Goal: Information Seeking & Learning: Learn about a topic

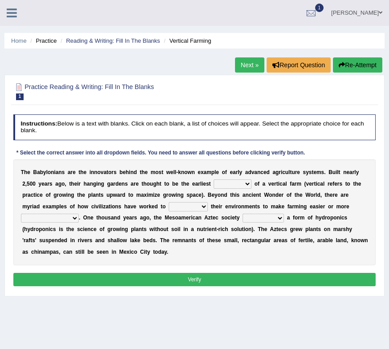
click at [234, 183] on select "prototype failure discredit protocol" at bounding box center [233, 183] width 38 height 9
select select "failure"
click at [214, 179] on select "prototype failure discredit protocol" at bounding box center [233, 183] width 38 height 9
click at [177, 207] on select "manipulate escape respect disarrange" at bounding box center [188, 206] width 39 height 9
select select "manipulate"
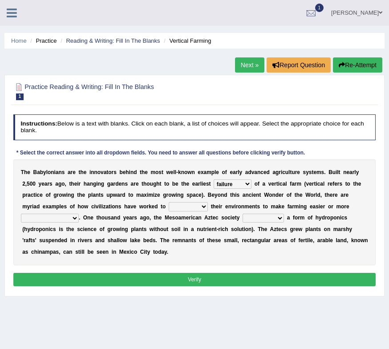
click at [169, 202] on select "manipulate escape respect disarrange" at bounding box center [188, 206] width 39 height 9
click at [273, 218] on select "domineered volunteered pioneered engineered" at bounding box center [263, 218] width 41 height 9
select select "domineered"
click at [243, 214] on select "domineered volunteered pioneered engineered" at bounding box center [263, 218] width 41 height 9
click at [59, 218] on select "productive constructive connective counterproductive" at bounding box center [50, 218] width 58 height 9
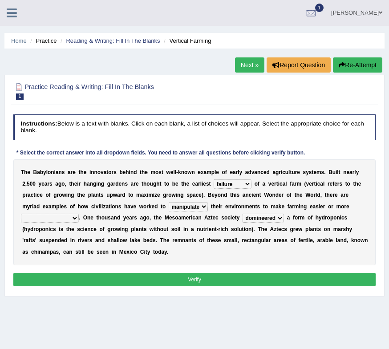
select select "constructive"
click at [21, 214] on select "productive constructive connective counterproductive" at bounding box center [50, 218] width 58 height 9
click at [201, 275] on button "Verify" at bounding box center [194, 279] width 363 height 13
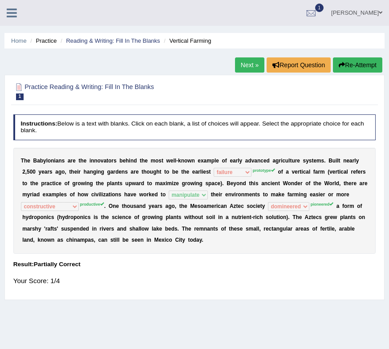
click at [243, 66] on link "Next »" at bounding box center [249, 64] width 29 height 15
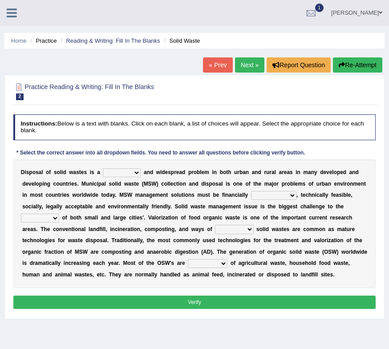
click at [127, 171] on select "slanting stinging stalling shafting" at bounding box center [122, 172] width 38 height 9
select select "stinging"
click at [103, 168] on select "slanting stinging stalling shafting" at bounding box center [122, 172] width 38 height 9
click at [286, 191] on select "unattainable sustainable objectionable treasonable" at bounding box center [273, 195] width 45 height 9
select select "sustainable"
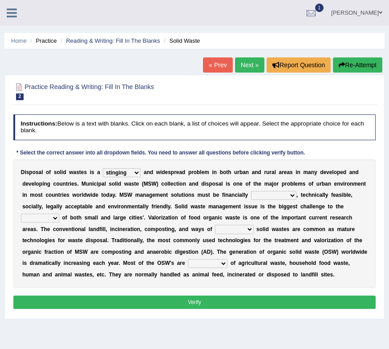
click at [251, 191] on select "unattainable sustainable objectionable treasonable" at bounding box center [273, 195] width 45 height 9
click at [236, 231] on select "reserving preserving deserving handling" at bounding box center [234, 229] width 38 height 9
select select "deserving"
click at [215, 225] on select "reserving preserving deserving handling" at bounding box center [234, 229] width 38 height 9
click at [198, 265] on select "composed disposed composing disposing" at bounding box center [208, 263] width 40 height 9
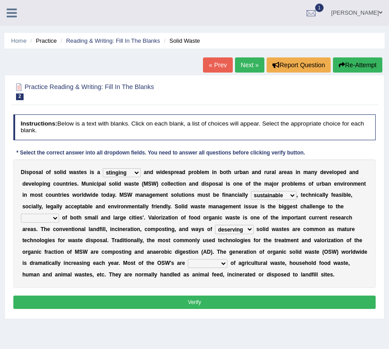
select select "composed"
click at [188, 259] on select "composed disposed composing disposing" at bounding box center [208, 263] width 40 height 9
click at [209, 294] on div "Instructions: Below is a text with blanks. Click on each blank, a list of choic…" at bounding box center [194, 213] width 367 height 204
click at [208, 297] on button "Verify" at bounding box center [194, 302] width 363 height 13
click at [200, 303] on button "Verify" at bounding box center [194, 302] width 363 height 13
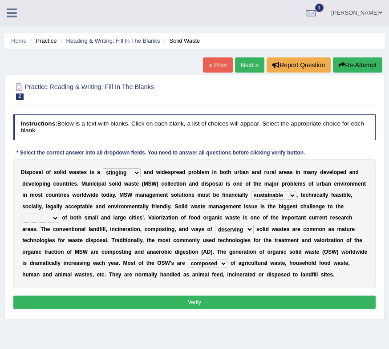
click at [50, 219] on select "plants culture authorities history" at bounding box center [40, 218] width 38 height 9
select select "culture"
click at [21, 214] on select "plants culture authorities history" at bounding box center [40, 218] width 38 height 9
click at [179, 297] on button "Verify" at bounding box center [194, 302] width 363 height 13
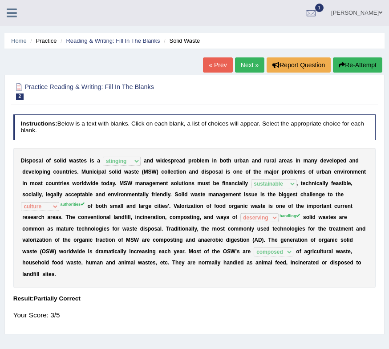
click at [246, 71] on link "Next »" at bounding box center [249, 64] width 29 height 15
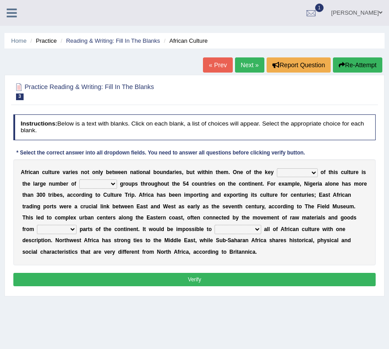
click at [305, 175] on select "conjectures features issues doubts" at bounding box center [297, 172] width 41 height 9
click at [296, 176] on select "conjectures features issues doubts" at bounding box center [297, 172] width 41 height 9
select select "features"
click at [277, 168] on select "conjectures features issues doubts" at bounding box center [297, 172] width 41 height 9
click at [105, 179] on select "ethic ethnic eugenic epic" at bounding box center [98, 183] width 38 height 9
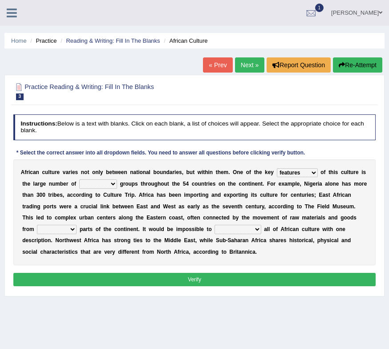
select select "epic"
click at [79, 179] on select "ethic ethnic eugenic epic" at bounding box center [98, 183] width 38 height 9
click at [240, 227] on select "characterize conceptualize symbolize synthesize" at bounding box center [238, 229] width 46 height 9
select select "characterize"
click at [215, 225] on select "characterize conceptualize symbolize synthesize" at bounding box center [238, 229] width 46 height 9
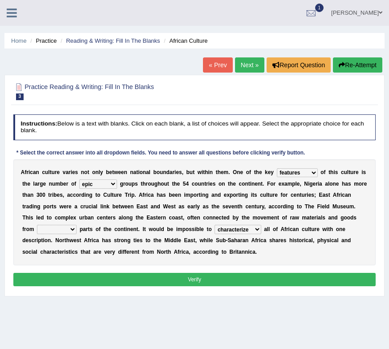
click at [60, 227] on select "forelocked interlocked unlocked landlocked" at bounding box center [57, 229] width 40 height 9
select select "unlocked"
click at [37, 225] on select "forelocked interlocked unlocked landlocked" at bounding box center [57, 229] width 40 height 9
click at [161, 273] on button "Verify" at bounding box center [194, 279] width 363 height 13
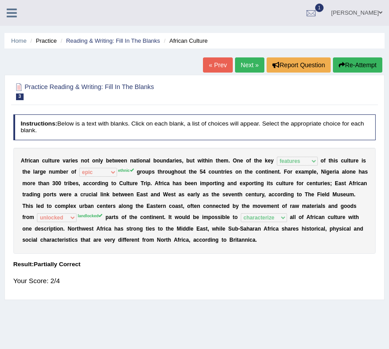
click at [248, 68] on link "Next »" at bounding box center [249, 64] width 29 height 15
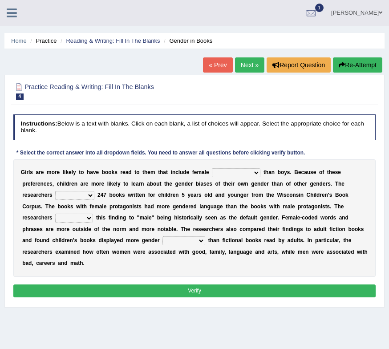
click at [241, 175] on select "protagonists cosmogonists agonists expressionists" at bounding box center [236, 172] width 49 height 9
select select "protagonists"
click at [212, 168] on select "protagonists cosmogonists agonists expressionists" at bounding box center [236, 172] width 49 height 9
click at [80, 200] on div "G i r l s a r e m o r e l i k e l y t o h a v e b o o k s r e a d t o t h e m t…" at bounding box center [194, 218] width 363 height 118
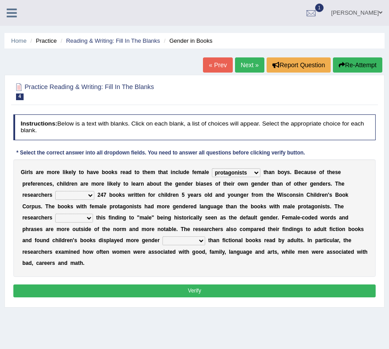
click at [86, 196] on select "hydrolyzed paralyzed catalyzed analyzed" at bounding box center [74, 195] width 39 height 9
select select "hydrolyzed"
click at [55, 191] on select "hydrolyzed paralyzed catalyzed analyzed" at bounding box center [74, 195] width 39 height 9
click at [85, 223] on div "G i r l s a r e m o r e l i k e l y t o h a v e b o o k s r e a d t o t h e m t…" at bounding box center [194, 218] width 363 height 118
click at [84, 219] on select "contribute tribute distribute attribute" at bounding box center [74, 218] width 38 height 9
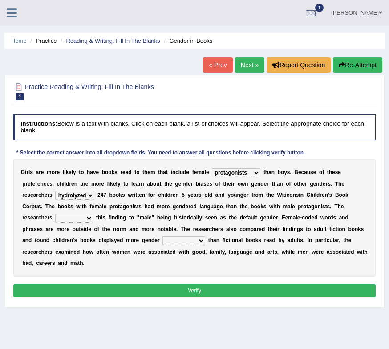
select select "contribute"
click at [55, 214] on select "contribute tribute distribute attribute" at bounding box center [74, 218] width 38 height 9
click at [192, 242] on select "stereotypes teletypes prototypes electrotypes" at bounding box center [184, 240] width 43 height 9
select select "stereotypes"
click at [163, 236] on select "stereotypes teletypes prototypes electrotypes" at bounding box center [184, 240] width 43 height 9
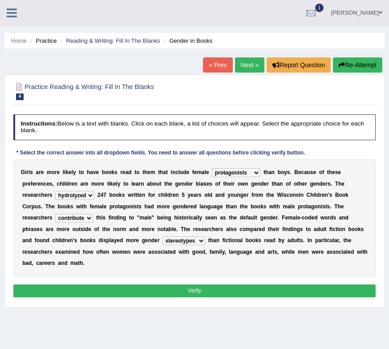
click at [172, 289] on button "Verify" at bounding box center [194, 291] width 363 height 13
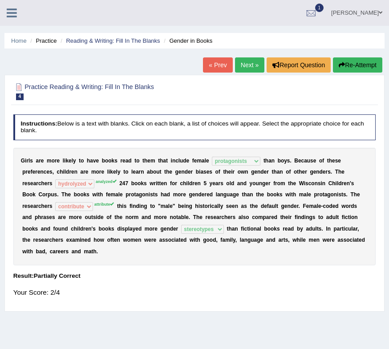
click at [242, 64] on link "Next »" at bounding box center [249, 64] width 29 height 15
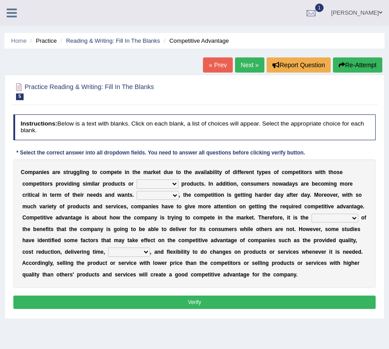
click at [163, 183] on select "constitution restitution substitution institution" at bounding box center [158, 183] width 42 height 9
select select "constitution"
click at [137, 179] on select "constitution restitution substitution institution" at bounding box center [158, 183] width 42 height 9
click at [165, 194] on select "However Instead Additionally Therefore" at bounding box center [158, 195] width 42 height 9
select select "However"
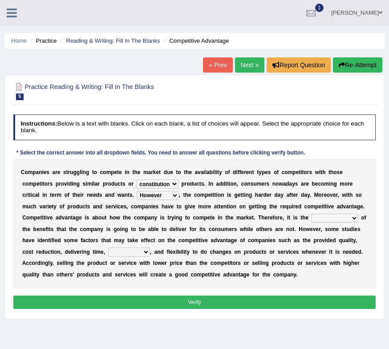
click at [137, 191] on select "However Instead Additionally Therefore" at bounding box center [158, 195] width 42 height 9
click at [135, 256] on select "captivation aggregation deprivation innovation" at bounding box center [129, 252] width 42 height 9
click at [108, 248] on select "captivation aggregation deprivation innovation" at bounding box center [129, 252] width 42 height 9
click at [133, 255] on select "captivation aggregation deprivation innovation" at bounding box center [129, 252] width 42 height 9
select select "innovation"
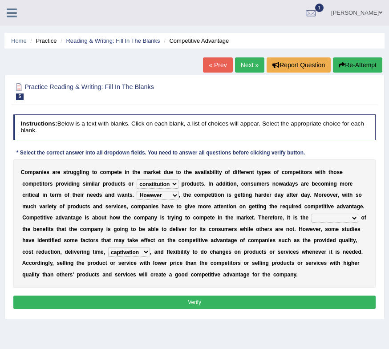
click at [108, 248] on select "captivation aggregation deprivation innovation" at bounding box center [129, 252] width 42 height 9
click at [317, 221] on select "dissemination ordination determination incarnation" at bounding box center [335, 218] width 47 height 9
select select "dissemination"
click at [312, 214] on select "dissemination ordination determination incarnation" at bounding box center [335, 218] width 47 height 9
click at [199, 300] on button "Verify" at bounding box center [194, 302] width 363 height 13
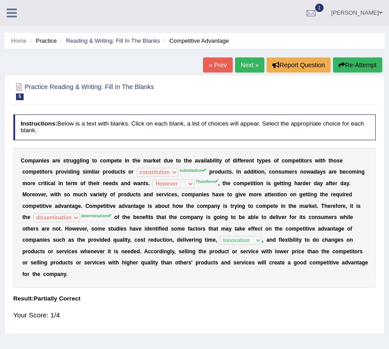
click at [244, 68] on link "Next »" at bounding box center [249, 64] width 29 height 15
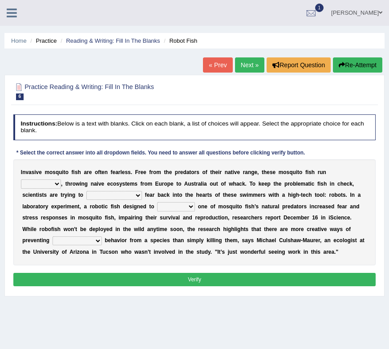
click at [86, 192] on select "accept spike strike [PERSON_NAME]" at bounding box center [114, 195] width 56 height 9
select select "accept"
click at [86, 191] on select "accept spike strike [PERSON_NAME]" at bounding box center [114, 195] width 56 height 9
click at [157, 209] on select "bequest mimic battle conquest" at bounding box center [176, 206] width 38 height 9
select select "bequest"
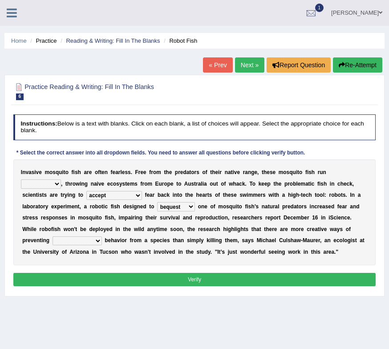
click at [157, 202] on select "bequest mimic battle conquest" at bounding box center [176, 206] width 38 height 9
click at [61, 179] on select "occupant flippant rampant concordant" at bounding box center [41, 183] width 40 height 9
select select "rampant"
click at [61, 179] on select "occupant flippant rampant concordant" at bounding box center [41, 183] width 40 height 9
click at [102, 236] on select "unprivileged unprecedented uncharted unwanted" at bounding box center [77, 240] width 49 height 9
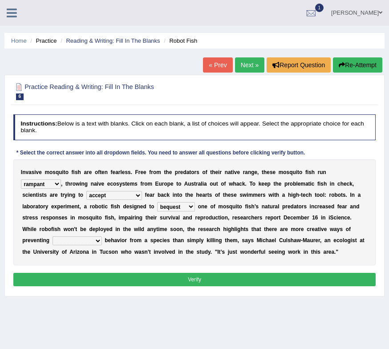
select select "unprecedented"
click at [102, 236] on select "unprivileged unprecedented uncharted unwanted" at bounding box center [77, 240] width 49 height 9
click at [212, 282] on button "Verify" at bounding box center [194, 279] width 363 height 13
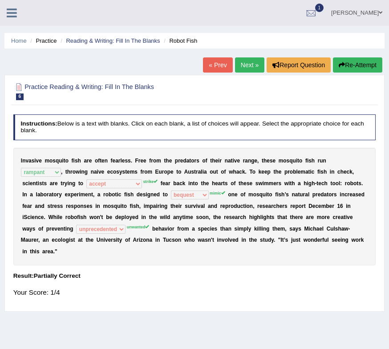
click at [250, 68] on link "Next »" at bounding box center [249, 64] width 29 height 15
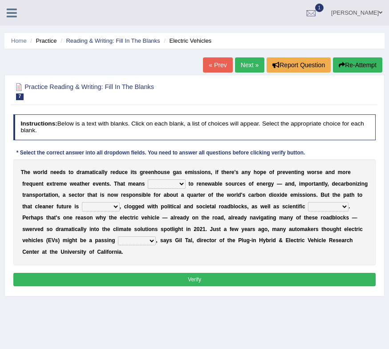
click at [172, 189] on div "T h e w o r l d n e e d s t o d r a m a t i c a l l y r e d u c e i t s g r e e…" at bounding box center [194, 212] width 363 height 106
click at [173, 184] on select "grafting drafting crafting shifting" at bounding box center [167, 183] width 38 height 9
select select "drafting"
click at [148, 179] on select "grafting drafting crafting shifting" at bounding box center [167, 183] width 38 height 9
click at [108, 208] on select "daunting daunted daunt dauntless" at bounding box center [101, 206] width 38 height 9
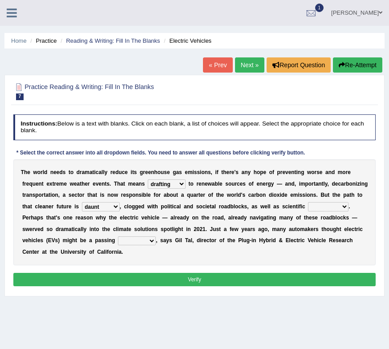
click at [82, 202] on select "daunting daunted daunt dauntless" at bounding box center [101, 206] width 38 height 9
click at [107, 205] on select "daunting daunted daunt dauntless" at bounding box center [101, 206] width 38 height 9
select select "daunted"
click at [82, 202] on select "daunting daunted daunt dauntless" at bounding box center [101, 206] width 38 height 9
click at [325, 205] on select "spectacles obstacles tentacles receptacles" at bounding box center [328, 206] width 41 height 9
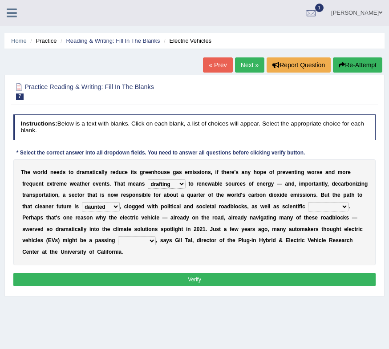
select select "obstacles"
click at [308, 202] on select "spectacles obstacles tentacles receptacles" at bounding box center [328, 206] width 41 height 9
click at [128, 240] on select "fad gad tad lad" at bounding box center [137, 240] width 38 height 9
select select "fad"
click at [118, 236] on select "fad gad tad lad" at bounding box center [137, 240] width 38 height 9
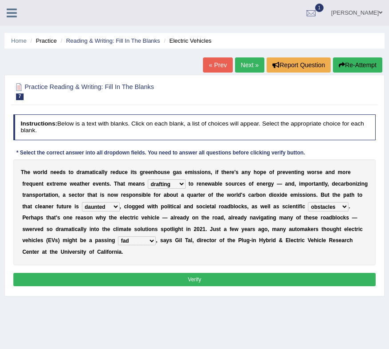
click at [133, 276] on button "Verify" at bounding box center [194, 279] width 363 height 13
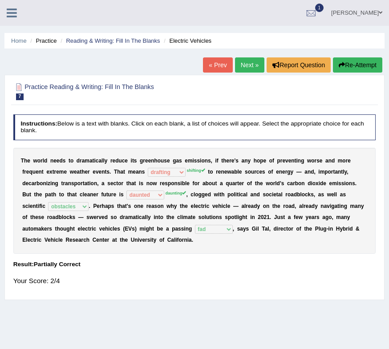
click at [245, 64] on link "Next »" at bounding box center [249, 64] width 29 height 15
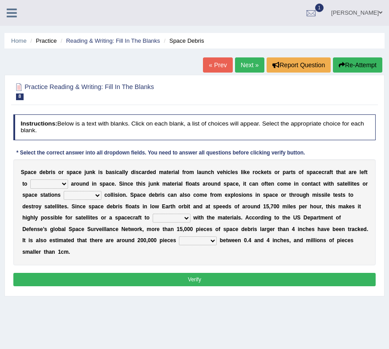
click at [50, 184] on select "twist center roam loll" at bounding box center [49, 183] width 38 height 9
select select "twist"
click at [30, 179] on select "twist center roam loll" at bounding box center [49, 183] width 38 height 9
click at [90, 193] on select "risks risk risked risking" at bounding box center [83, 195] width 38 height 9
select select "risk"
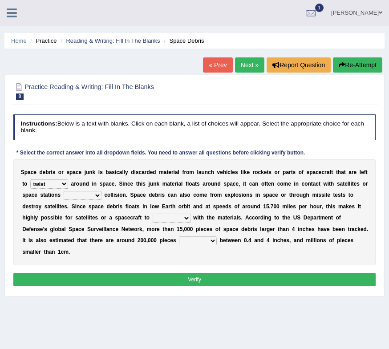
click at [64, 191] on select "risks risk risked risking" at bounding box center [83, 195] width 38 height 9
click at [179, 220] on select "collect collate collide collocate" at bounding box center [172, 218] width 38 height 9
select select "collide"
click at [153, 214] on select "collect collate collide collocate" at bounding box center [172, 218] width 38 height 9
click at [198, 243] on select "sized sizing size sizes" at bounding box center [198, 240] width 38 height 9
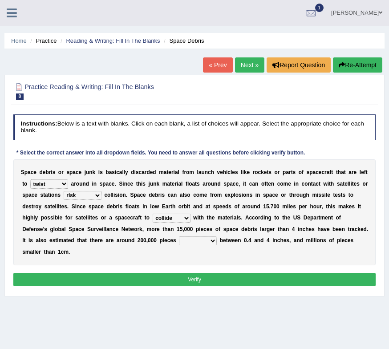
select select "size"
click at [179, 236] on select "sized sizing size sizes" at bounding box center [198, 240] width 38 height 9
click at [195, 271] on div "Instructions: Below is a text with blanks. Click on each blank, a list of choic…" at bounding box center [194, 201] width 367 height 181
click at [195, 277] on button "Verify" at bounding box center [194, 279] width 363 height 13
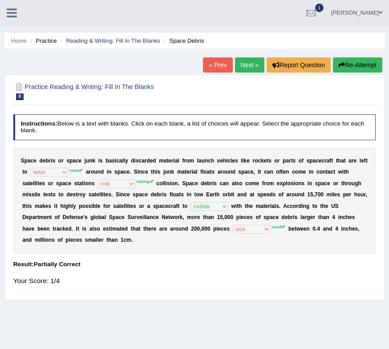
click at [241, 65] on link "Next »" at bounding box center [249, 64] width 29 height 15
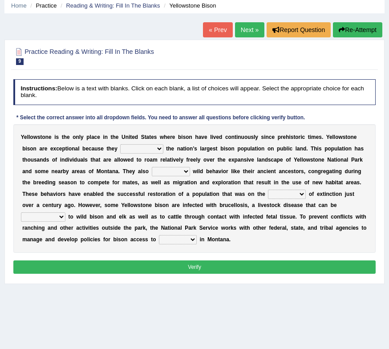
scroll to position [39, 0]
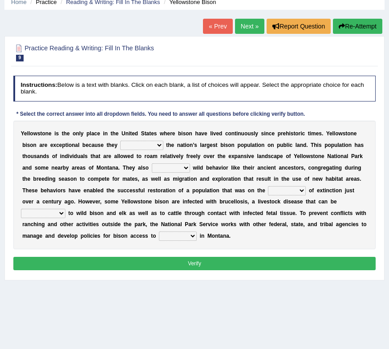
click at [152, 149] on select "congregate comprise consist compromise" at bounding box center [141, 145] width 43 height 9
select select "comprise"
click at [120, 141] on select "congregate comprise consist compromise" at bounding box center [141, 145] width 43 height 9
click at [173, 169] on select "exhibit disregard resist encourage" at bounding box center [171, 167] width 38 height 9
select select "exhibit"
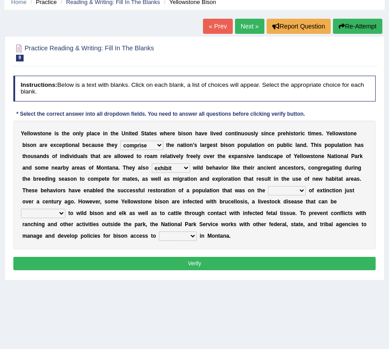
click at [152, 163] on select "exhibit disregard resist encourage" at bounding box center [171, 167] width 38 height 9
click at [299, 192] on select "brine brink danger brindle" at bounding box center [287, 190] width 38 height 9
select select "danger"
click at [268, 186] on select "brine brink danger brindle" at bounding box center [287, 190] width 38 height 9
click at [180, 237] on select "habitat habitat habitant food" at bounding box center [178, 236] width 38 height 9
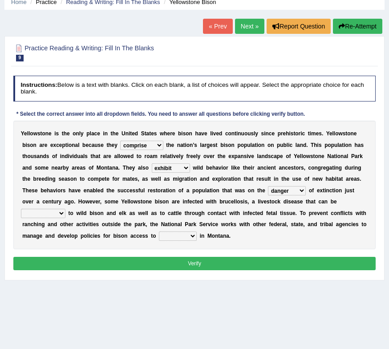
select select "habitat"
click at [159, 232] on select "habitat habitat habitant food" at bounding box center [178, 236] width 38 height 9
click at [174, 261] on button "Verify" at bounding box center [194, 263] width 363 height 13
click at [40, 212] on select "transplanted transported transgressed transmitted" at bounding box center [43, 213] width 45 height 9
select select "transported"
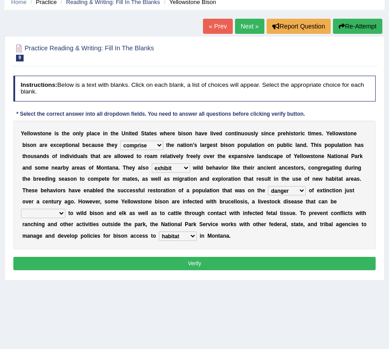
click at [21, 209] on select "transplanted transported transgressed transmitted" at bounding box center [43, 213] width 45 height 9
click at [143, 261] on button "Verify" at bounding box center [194, 263] width 363 height 13
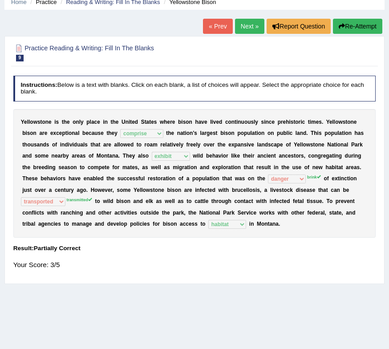
click at [249, 26] on link "Next »" at bounding box center [249, 26] width 29 height 15
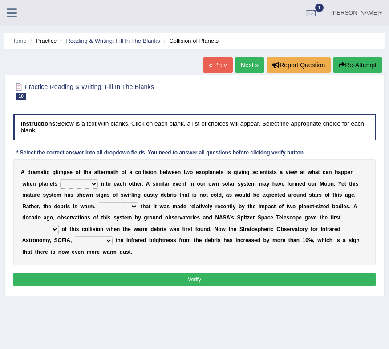
click at [80, 186] on select "crash explore roam implode" at bounding box center [79, 183] width 38 height 9
select select "explore"
click at [60, 179] on select "crash explore roam implode" at bounding box center [79, 183] width 38 height 9
click at [127, 208] on select "reinforcing sentencing forging conducing" at bounding box center [118, 206] width 39 height 9
select select "reinforcing"
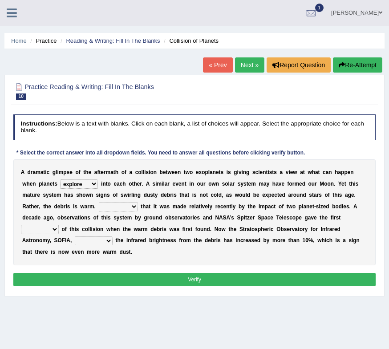
click at [99, 202] on select "reinforcing sentencing forging conducing" at bounding box center [118, 206] width 39 height 9
click at [47, 229] on select "pints faints hints taints" at bounding box center [40, 229] width 38 height 9
select select "hints"
click at [21, 225] on select "pints faints hints taints" at bounding box center [40, 229] width 38 height 9
click at [102, 243] on select "concealed revealed repealed unsealed" at bounding box center [94, 240] width 38 height 9
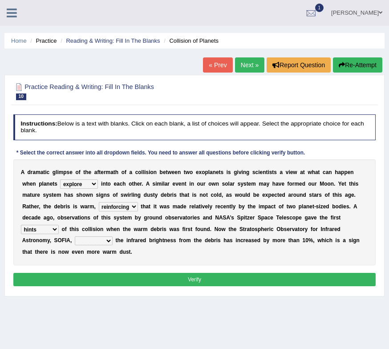
select select "repealed"
click at [75, 236] on select "concealed revealed repealed unsealed" at bounding box center [94, 240] width 38 height 9
click at [137, 281] on button "Verify" at bounding box center [194, 279] width 363 height 13
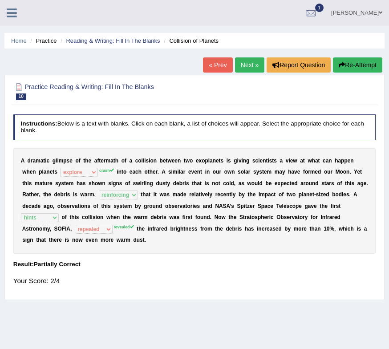
click at [240, 68] on link "Next »" at bounding box center [249, 64] width 29 height 15
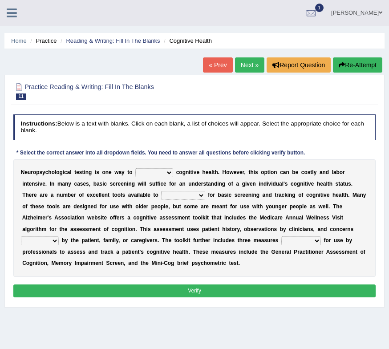
click at [152, 171] on select "obsess assess possess access" at bounding box center [154, 172] width 38 height 9
select select "access"
click at [135, 168] on select "obsess assess possess access" at bounding box center [154, 172] width 38 height 9
click at [170, 198] on select "stationers practitioners petitioners questioners" at bounding box center [183, 195] width 44 height 9
select select "practitioners"
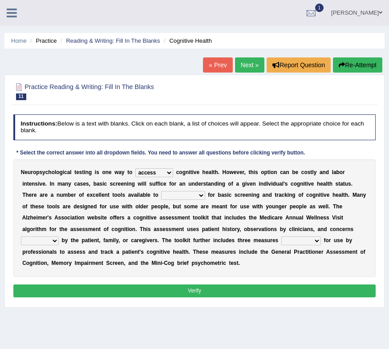
click at [161, 191] on select "stationers practitioners petitioners questioners" at bounding box center [183, 195] width 44 height 9
click at [59, 236] on select "raised rising arising praised" at bounding box center [40, 240] width 38 height 9
select select "raised"
click at [59, 236] on select "raised rising arising praised" at bounding box center [40, 240] width 38 height 9
click at [281, 243] on select "validated intimidated dilapidated antedated" at bounding box center [301, 240] width 40 height 9
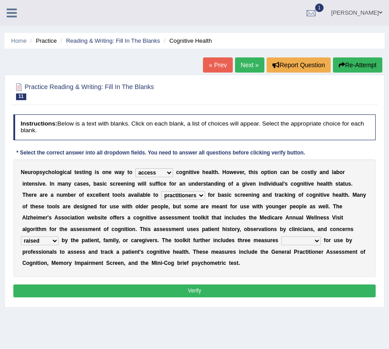
select select "validated"
click at [281, 236] on select "validated intimidated dilapidated antedated" at bounding box center [301, 240] width 40 height 9
click at [192, 294] on button "Verify" at bounding box center [194, 291] width 363 height 13
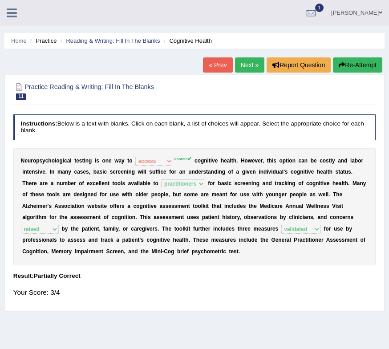
click at [244, 64] on link "Next »" at bounding box center [249, 64] width 29 height 15
